Goal: Information Seeking & Learning: Learn about a topic

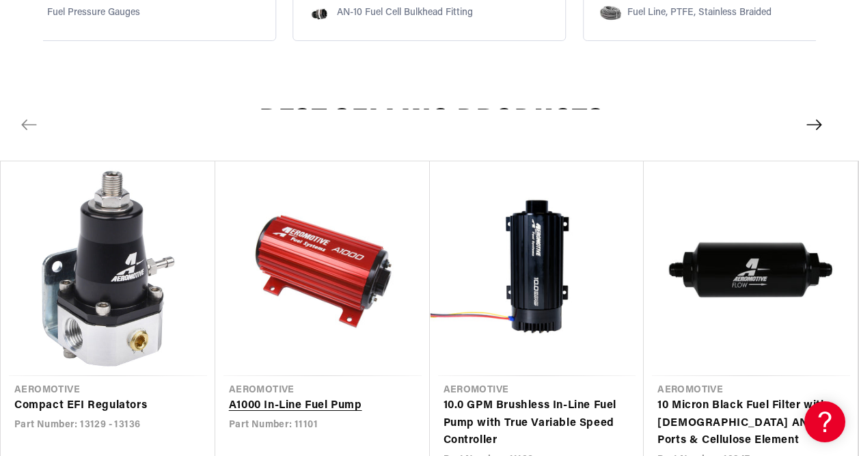
scroll to position [1435, 0]
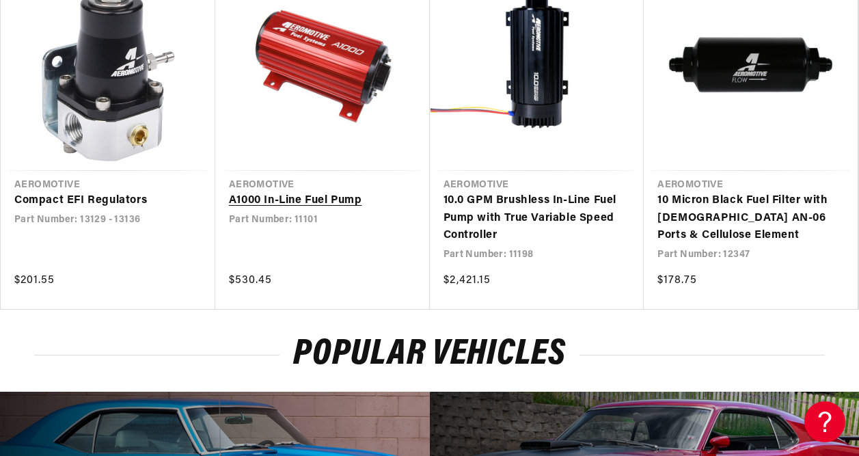
click at [346, 192] on link "A1000 In-Line Fuel Pump" at bounding box center [322, 201] width 187 height 18
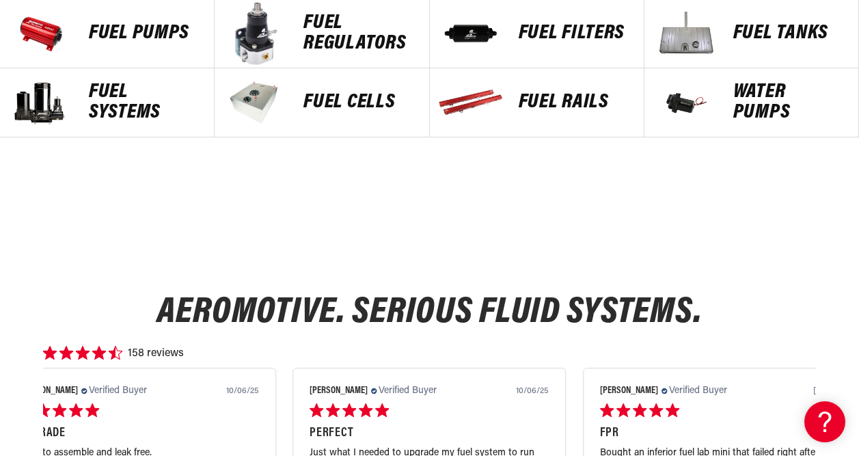
scroll to position [615, 0]
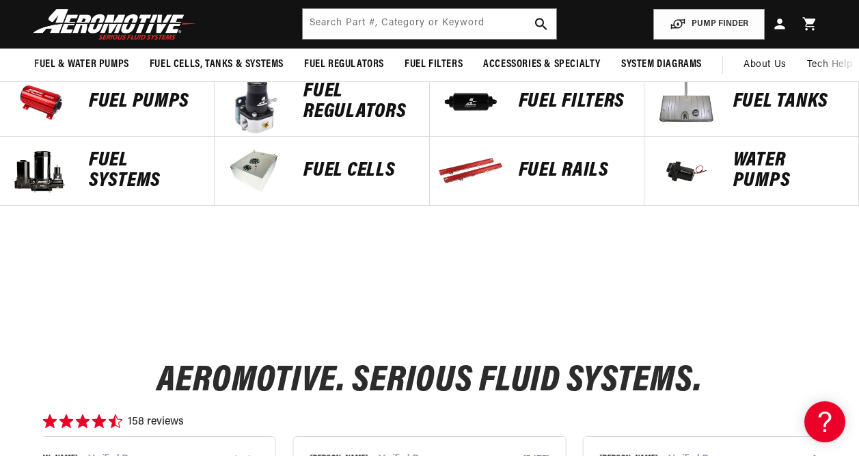
click at [151, 101] on p "Fuel Pumps" at bounding box center [144, 102] width 111 height 20
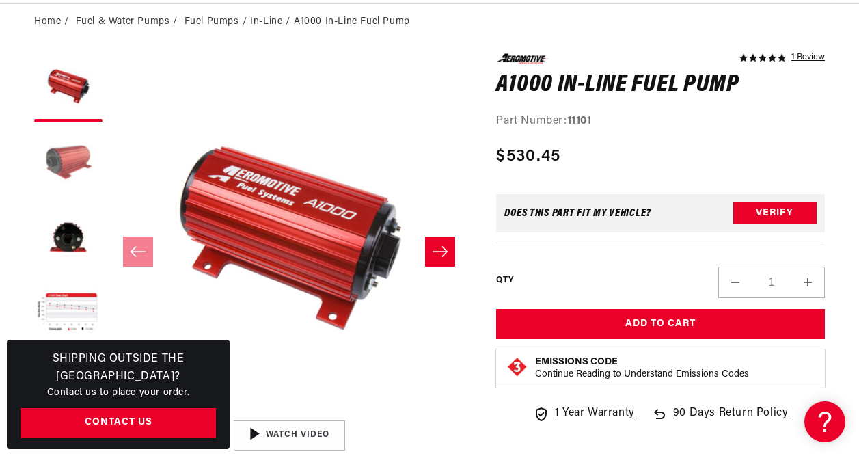
click at [82, 172] on button "Load image 2 in gallery view" at bounding box center [68, 162] width 68 height 68
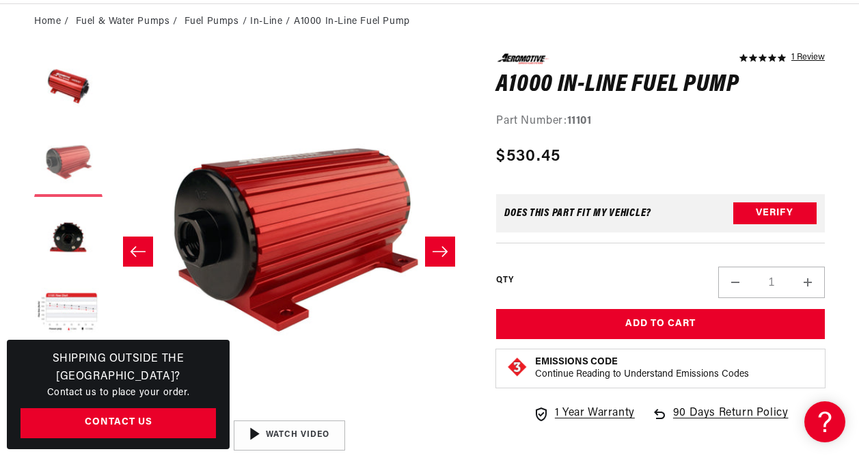
scroll to position [0, 359]
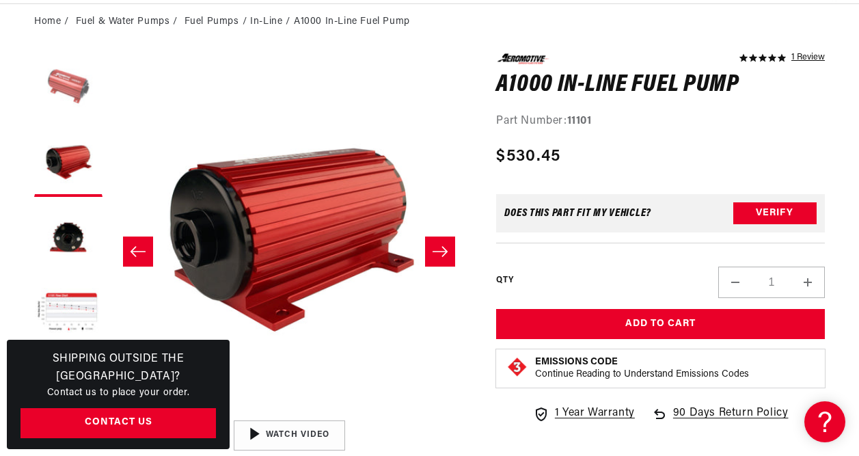
click at [98, 91] on button "Load image 1 in gallery view" at bounding box center [68, 87] width 68 height 68
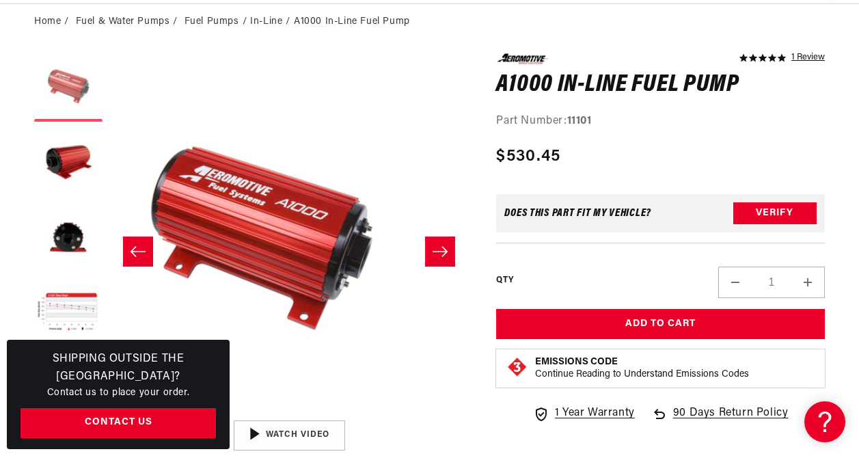
scroll to position [0, 0]
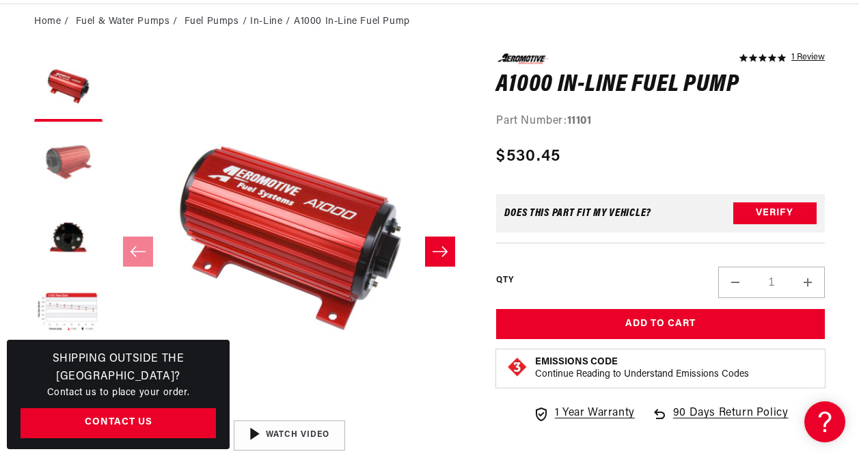
click at [52, 150] on button "Load image 2 in gallery view" at bounding box center [68, 162] width 68 height 68
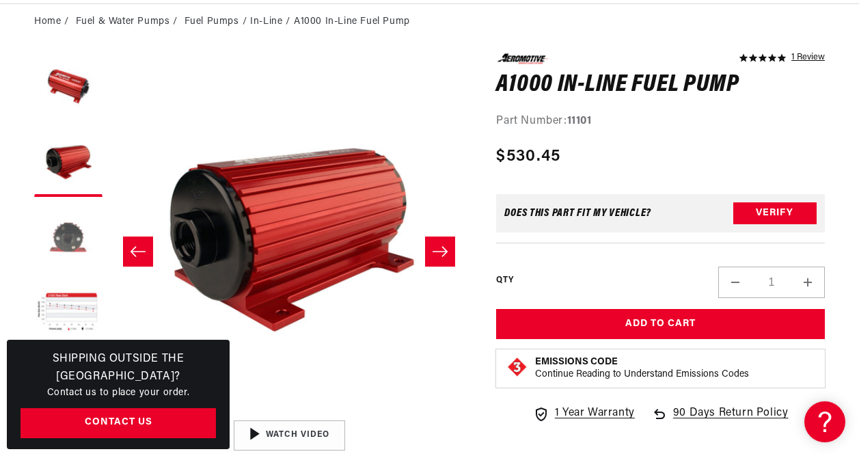
click at [78, 215] on button "Load image 3 in gallery view" at bounding box center [68, 238] width 68 height 68
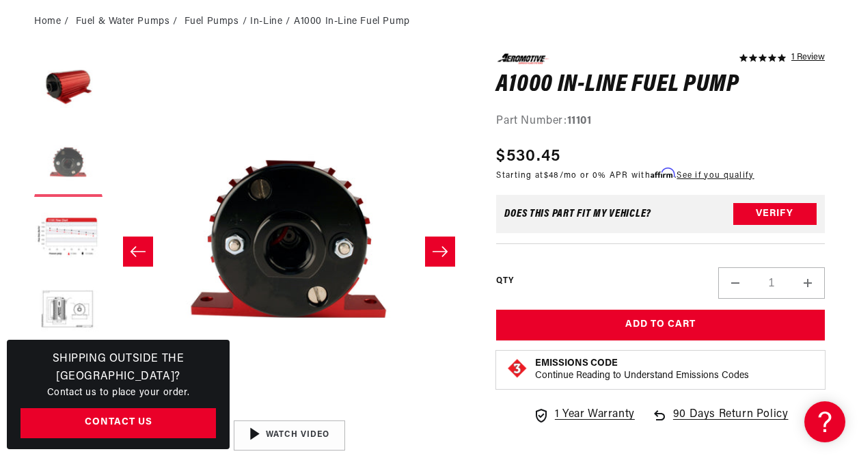
scroll to position [273, 0]
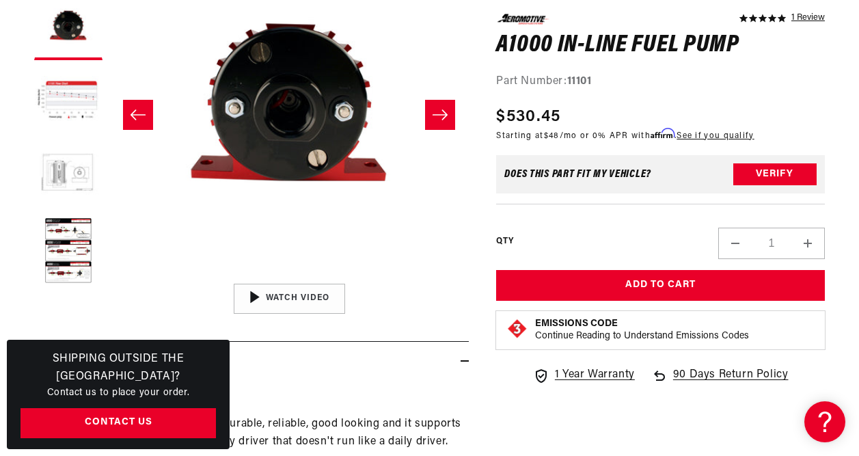
click at [78, 195] on button "Load image 5 in gallery view" at bounding box center [68, 176] width 68 height 68
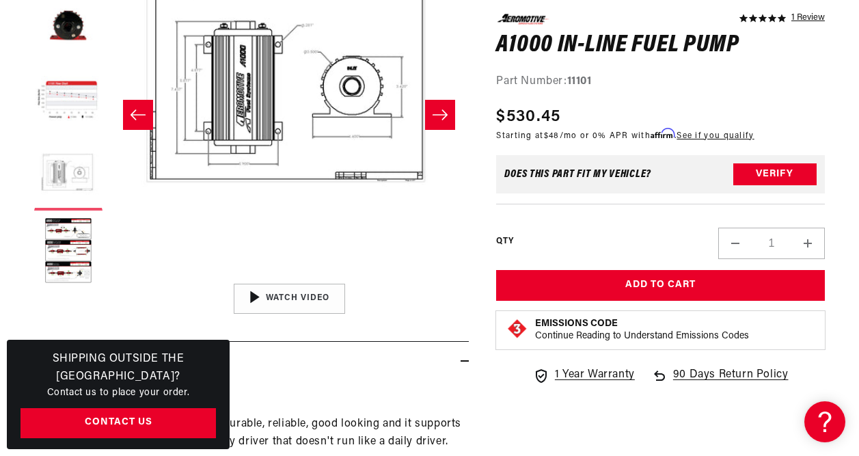
scroll to position [0, 1438]
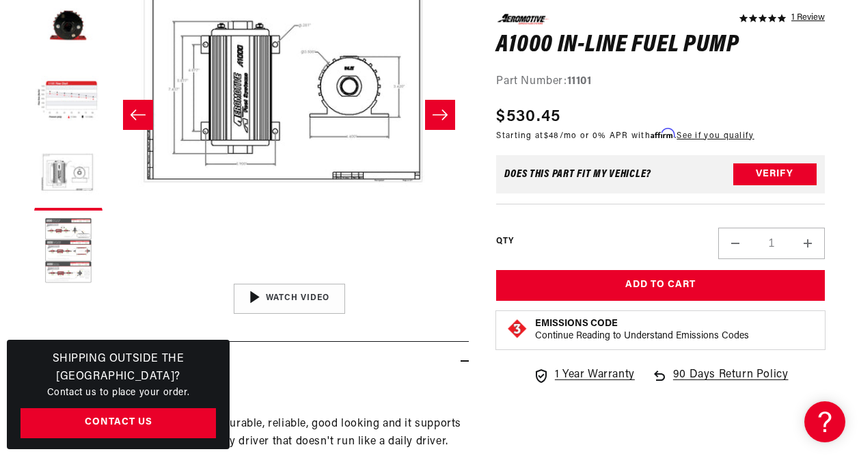
click at [75, 225] on button "Load image 6 in gallery view" at bounding box center [68, 251] width 68 height 68
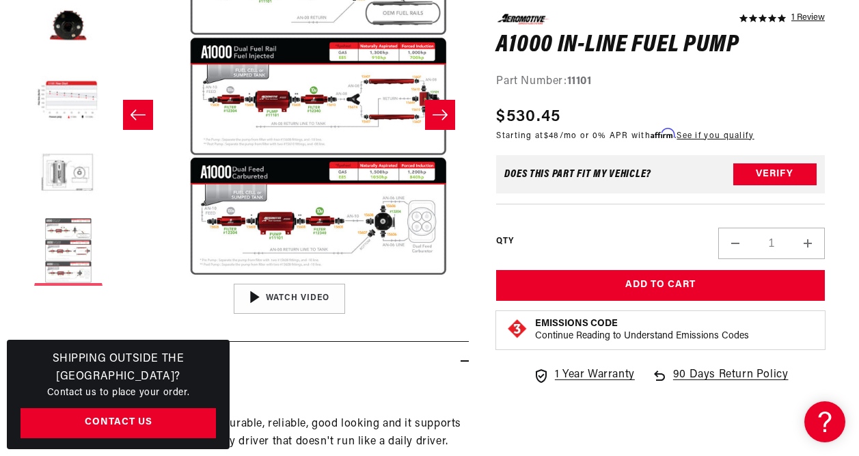
scroll to position [0, 1798]
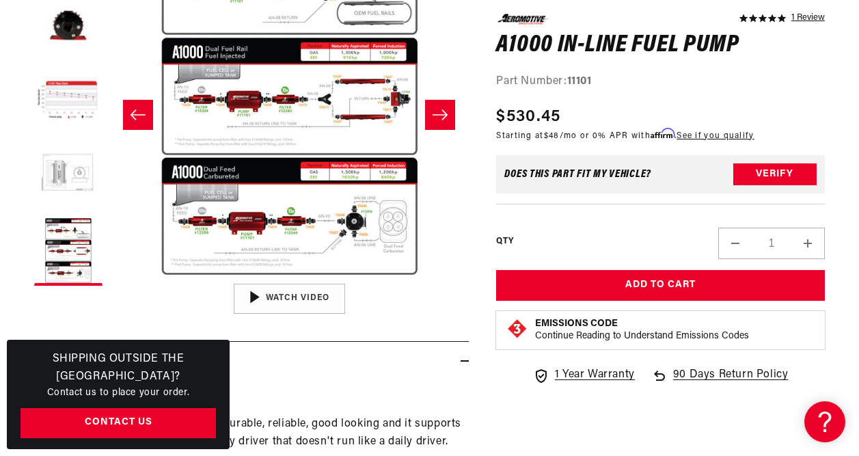
click at [77, 174] on button "Load image 5 in gallery view" at bounding box center [68, 176] width 68 height 68
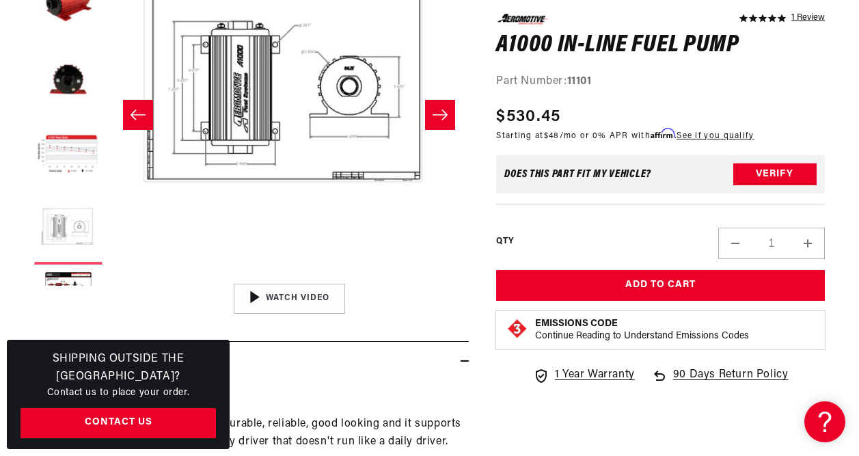
scroll to position [0, 0]
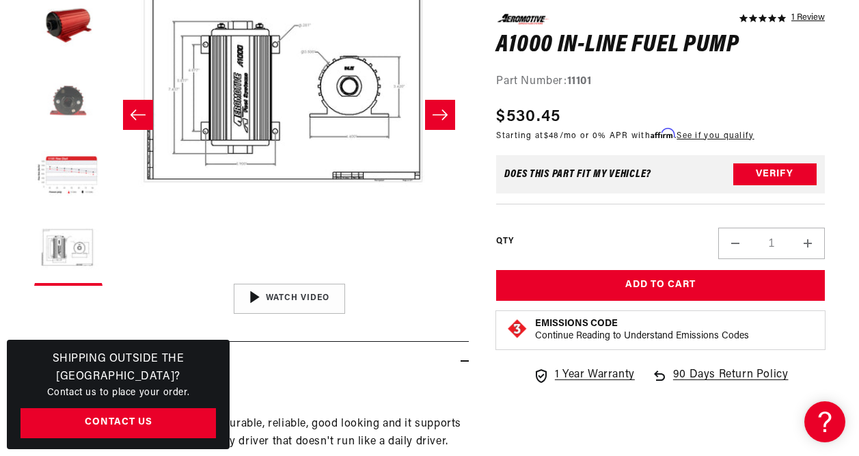
click at [78, 119] on button "Load image 3 in gallery view" at bounding box center [68, 101] width 68 height 68
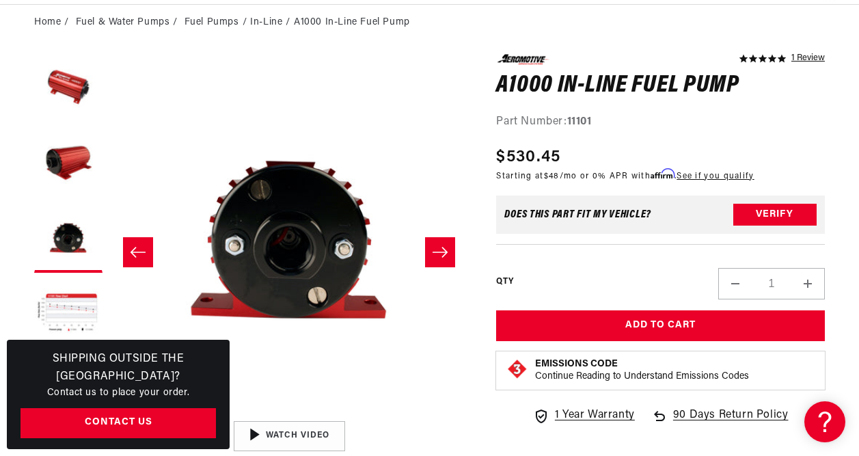
scroll to position [137, 0]
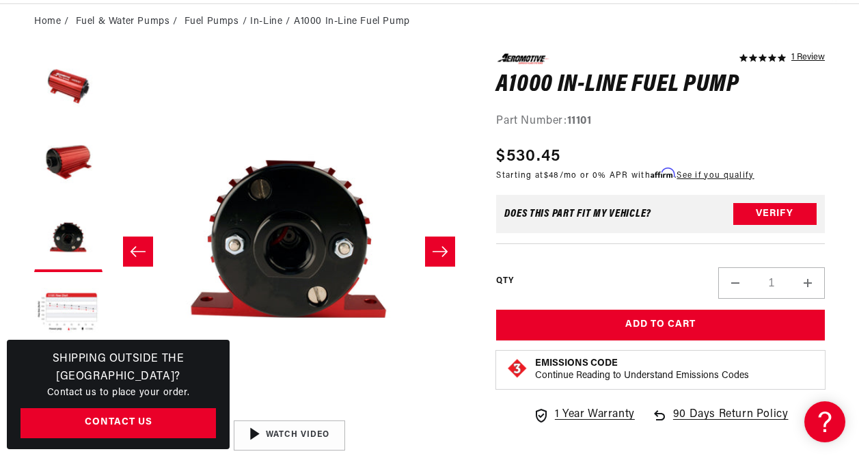
click at [64, 159] on button "Load image 2 in gallery view" at bounding box center [68, 162] width 68 height 68
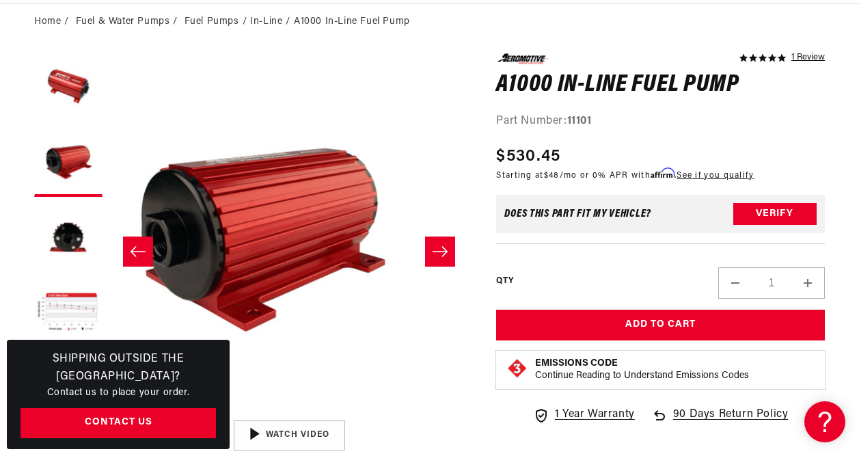
scroll to position [0, 359]
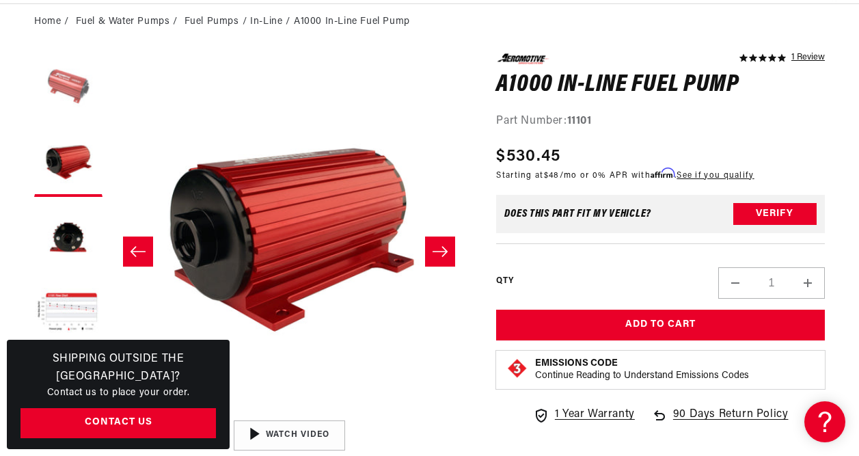
click at [74, 95] on button "Load image 1 in gallery view" at bounding box center [68, 87] width 68 height 68
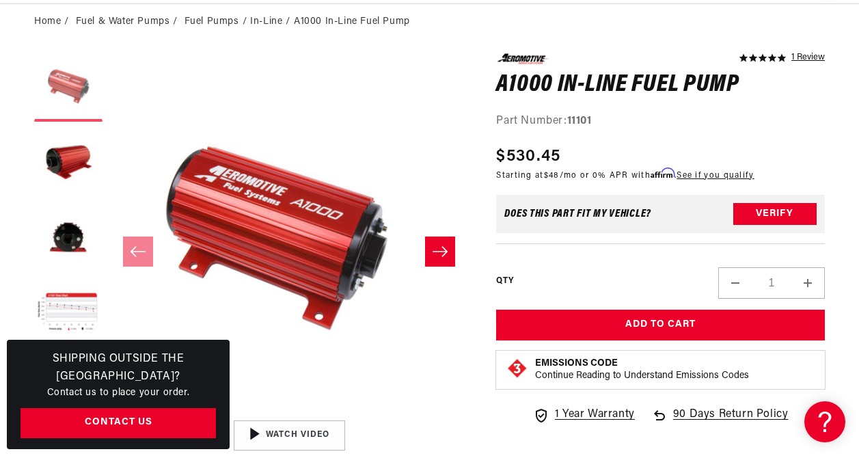
scroll to position [0, 0]
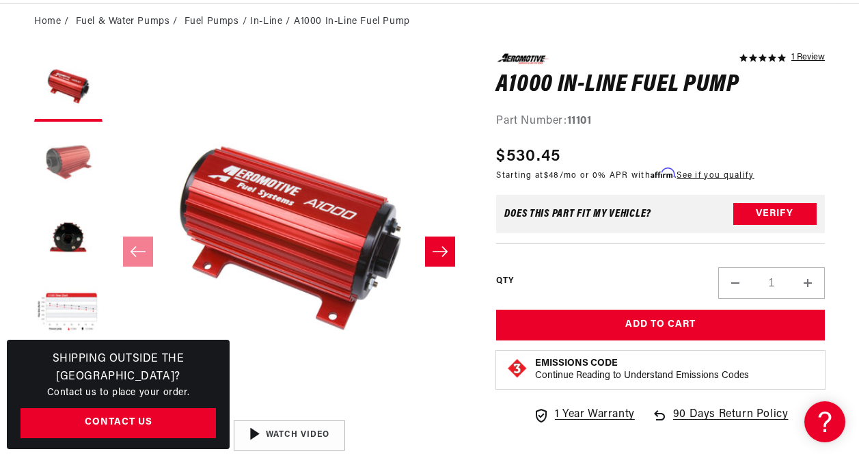
click at [68, 143] on button "Load image 2 in gallery view" at bounding box center [68, 162] width 68 height 68
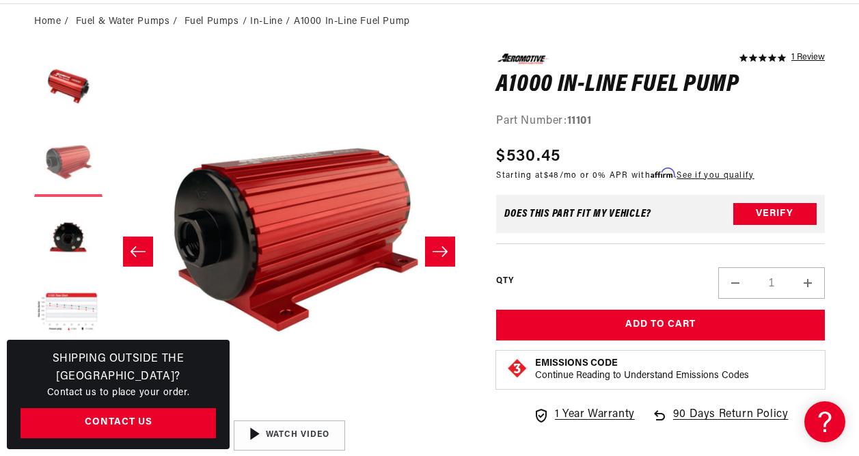
scroll to position [0, 359]
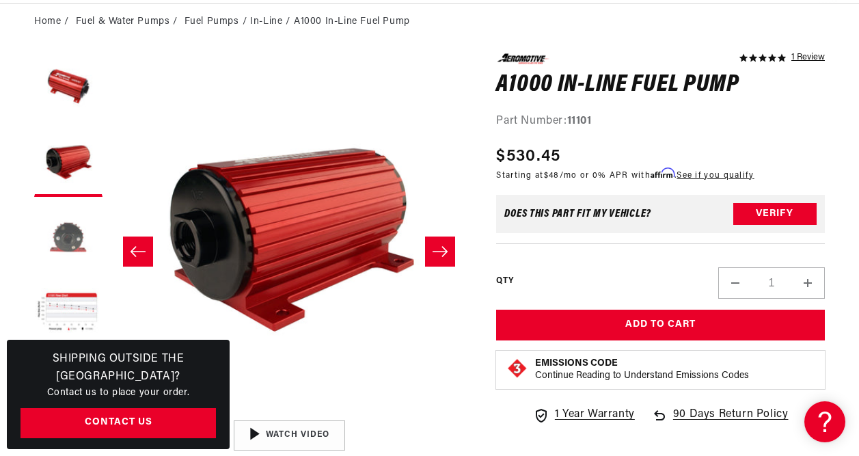
click at [77, 232] on button "Load image 3 in gallery view" at bounding box center [68, 238] width 68 height 68
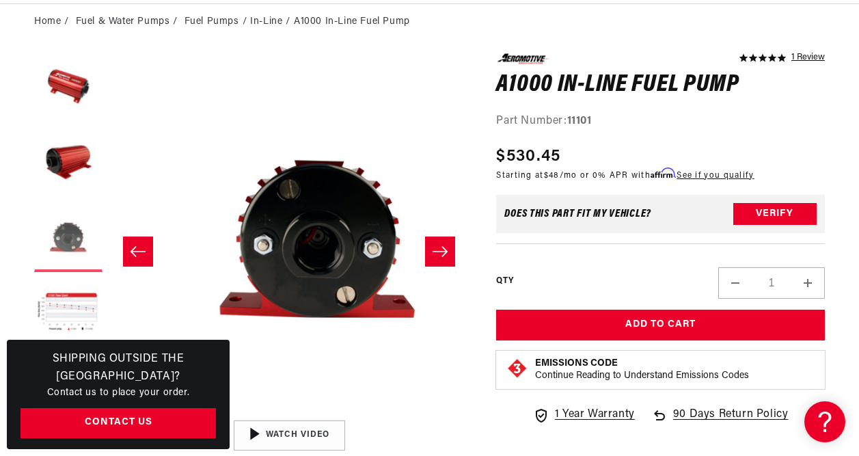
scroll to position [0, 719]
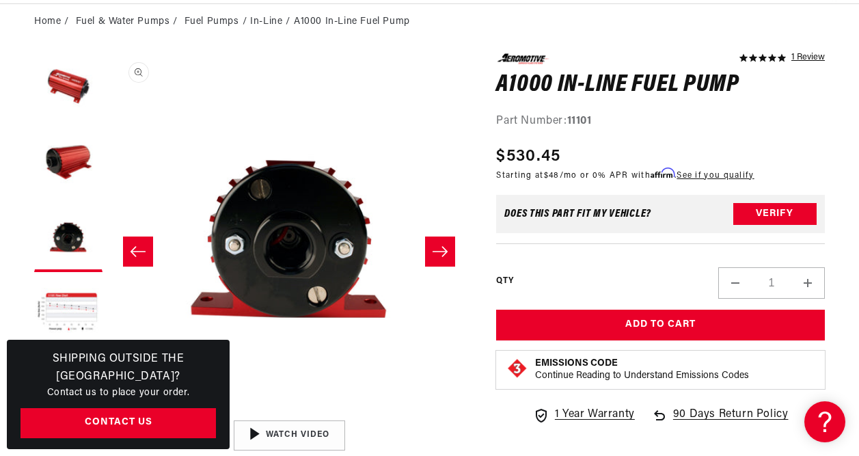
click at [110, 413] on button "Open media 3 in modal" at bounding box center [110, 413] width 0 height 0
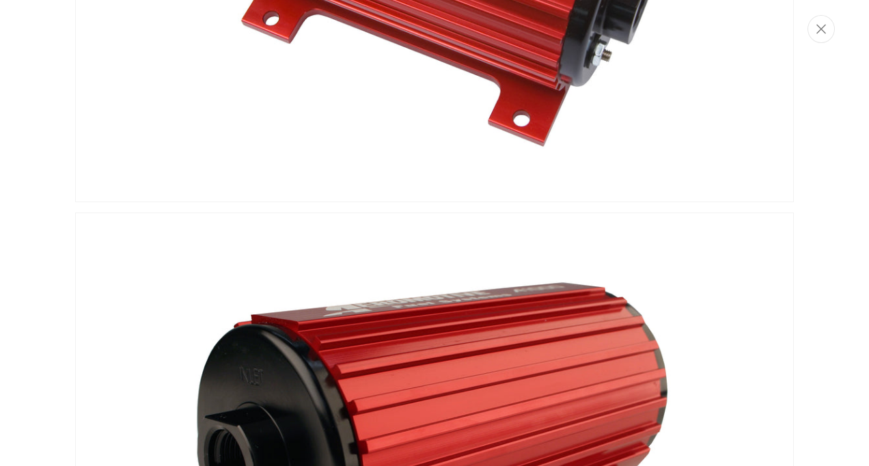
scroll to position [0, 0]
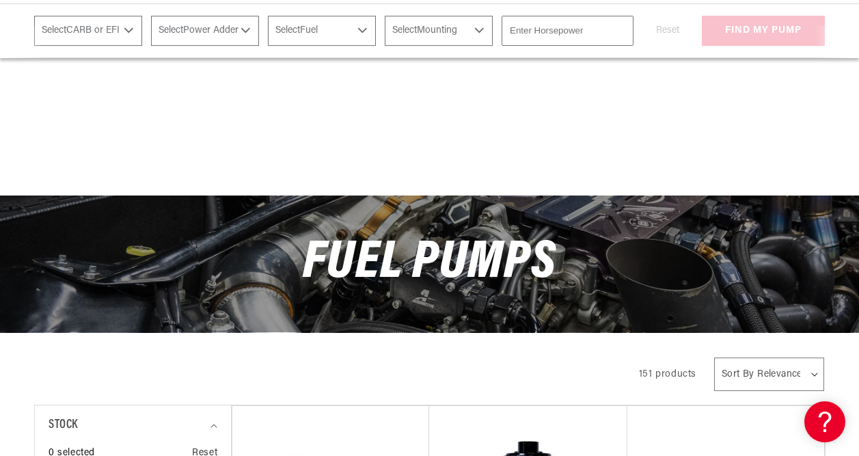
scroll to position [752, 62]
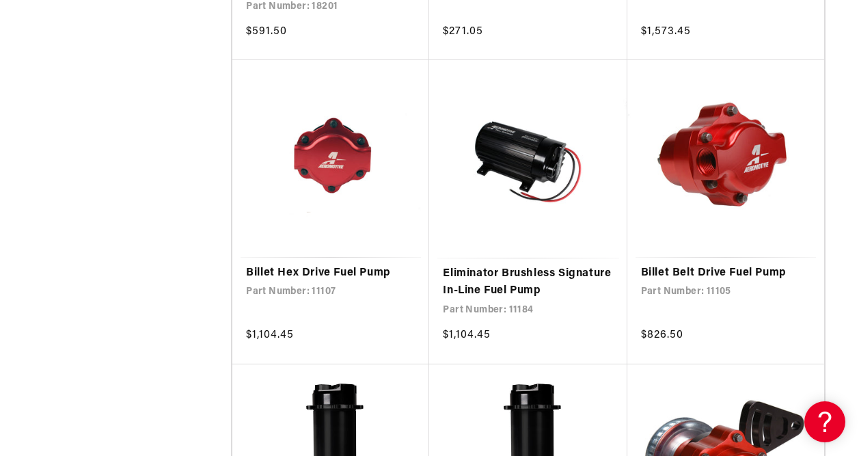
scroll to position [4919, 0]
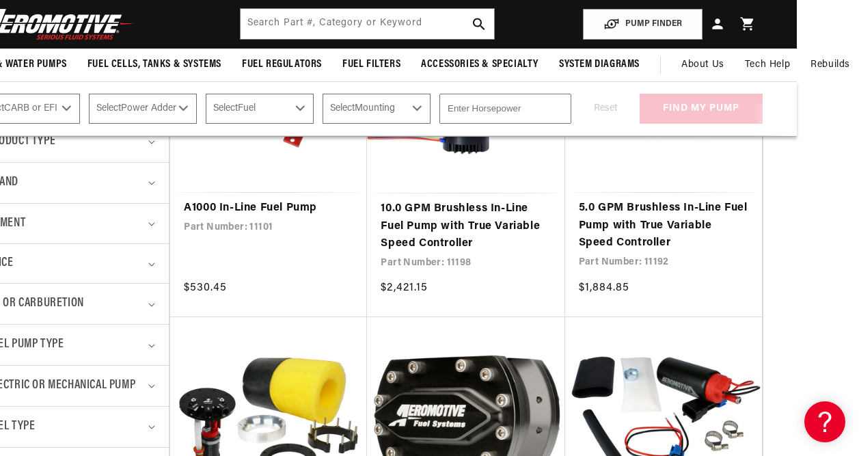
scroll to position [273, 62]
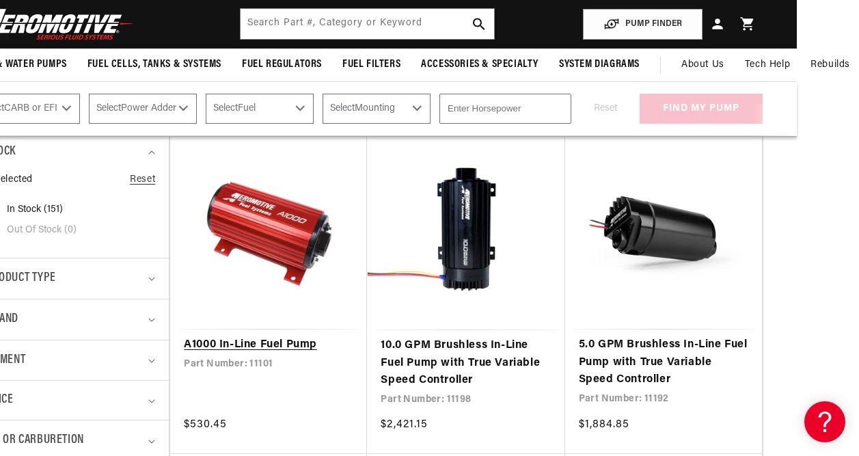
click at [269, 342] on link "A1000 In-Line Fuel Pump" at bounding box center [268, 345] width 169 height 18
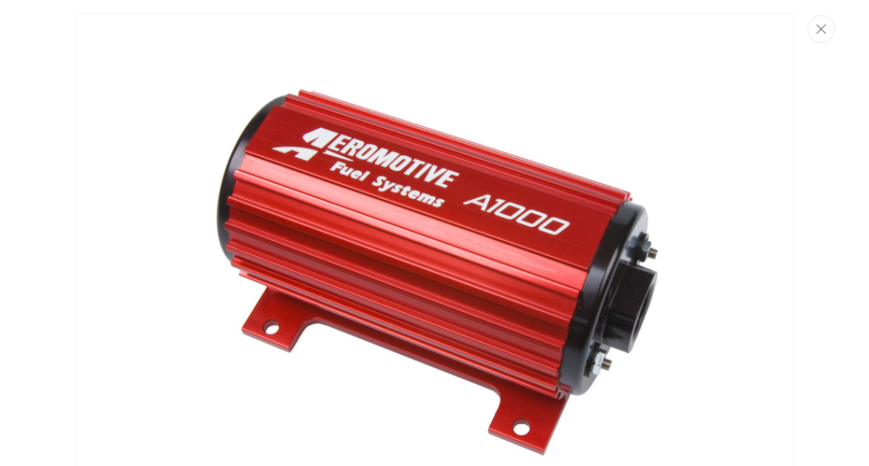
click at [266, 306] on img "Media gallery" at bounding box center [434, 262] width 719 height 497
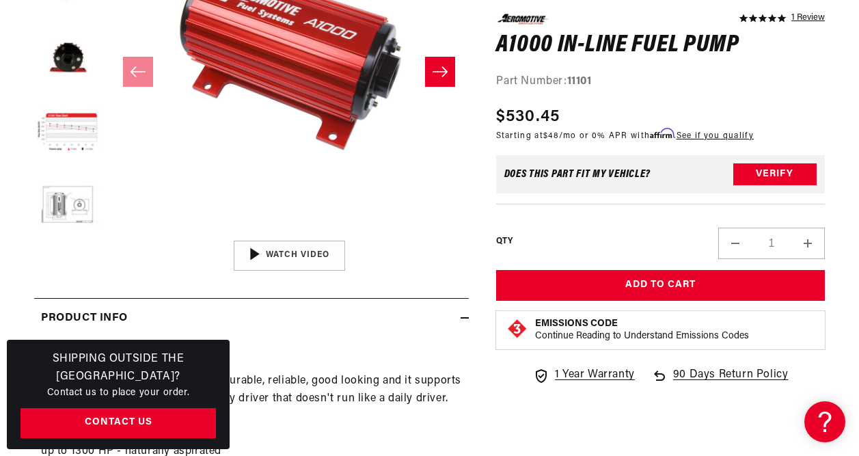
scroll to position [321, 0]
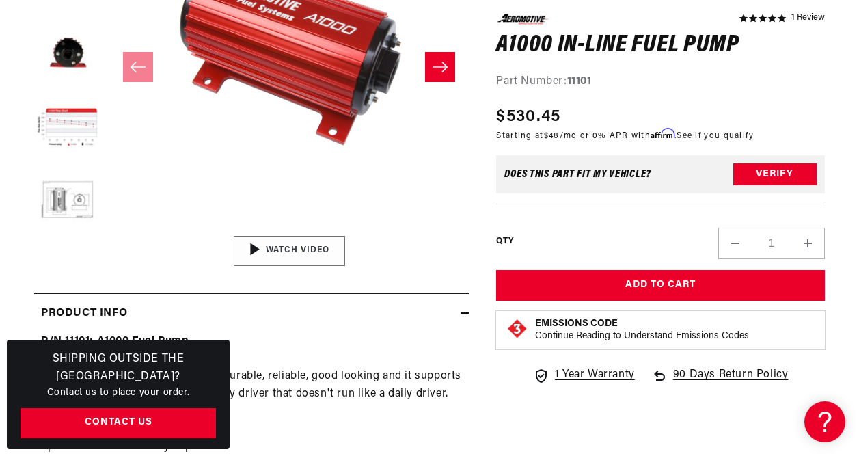
click at [212, 236] on div "00:56" at bounding box center [289, 251] width 207 height 116
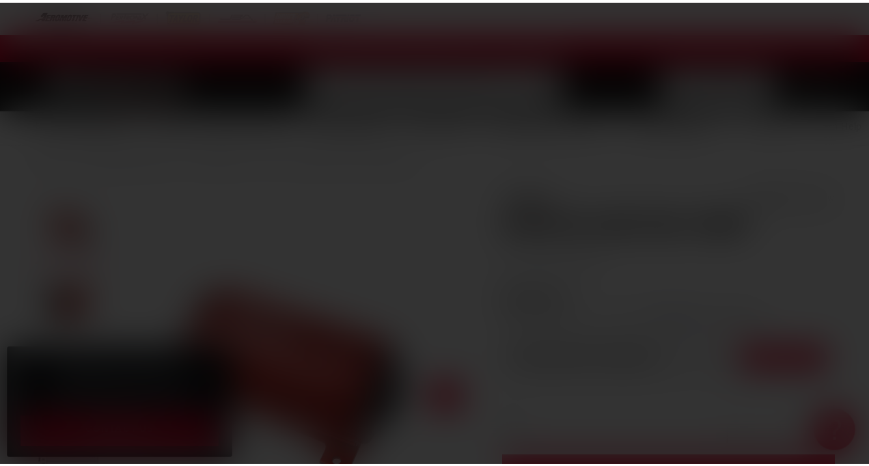
scroll to position [0, 0]
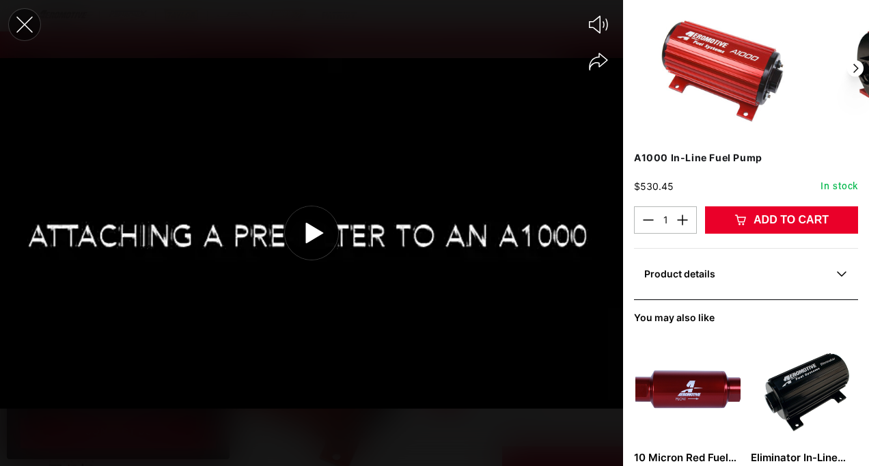
click at [33, 20] on icon "Close the video player" at bounding box center [25, 25] width 30 height 30
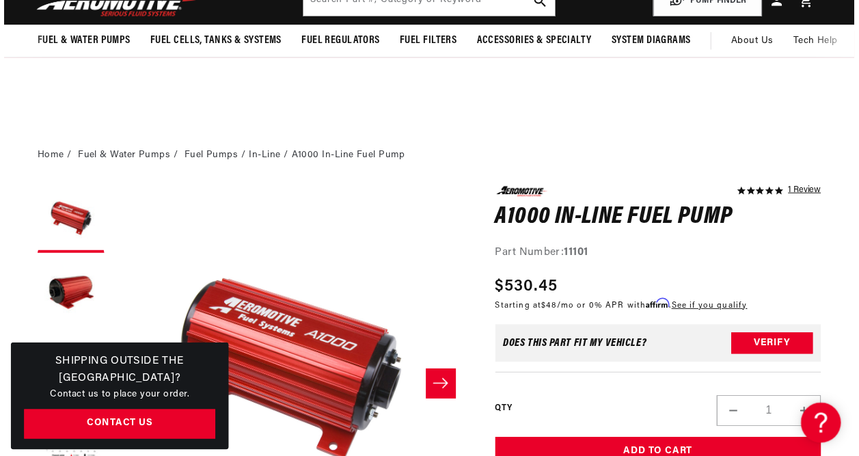
scroll to position [321, 0]
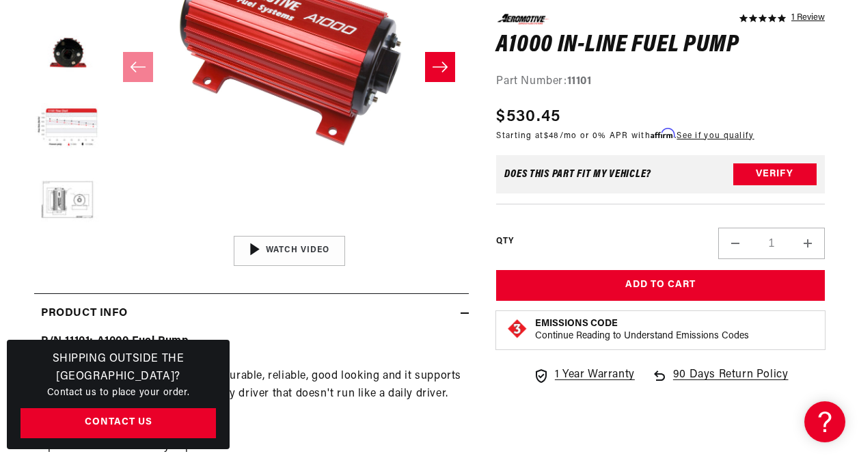
click at [109, 228] on button "Open media 1 in modal" at bounding box center [109, 228] width 0 height 0
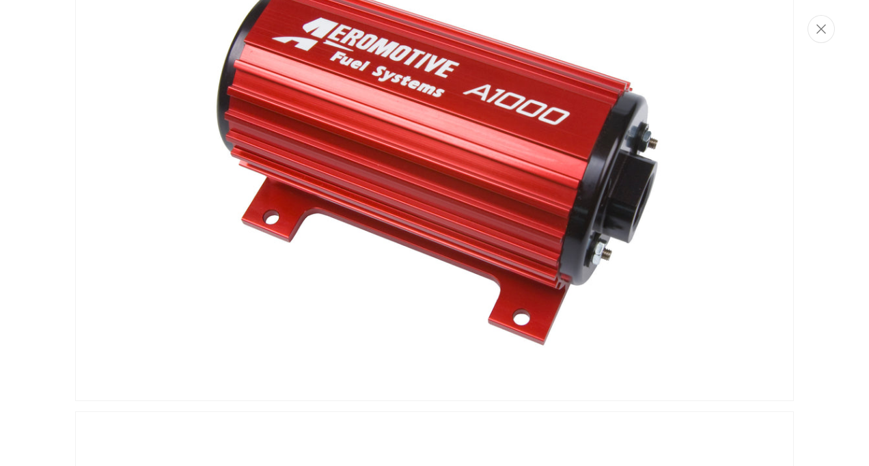
scroll to position [0, 0]
